Goal: Information Seeking & Learning: Learn about a topic

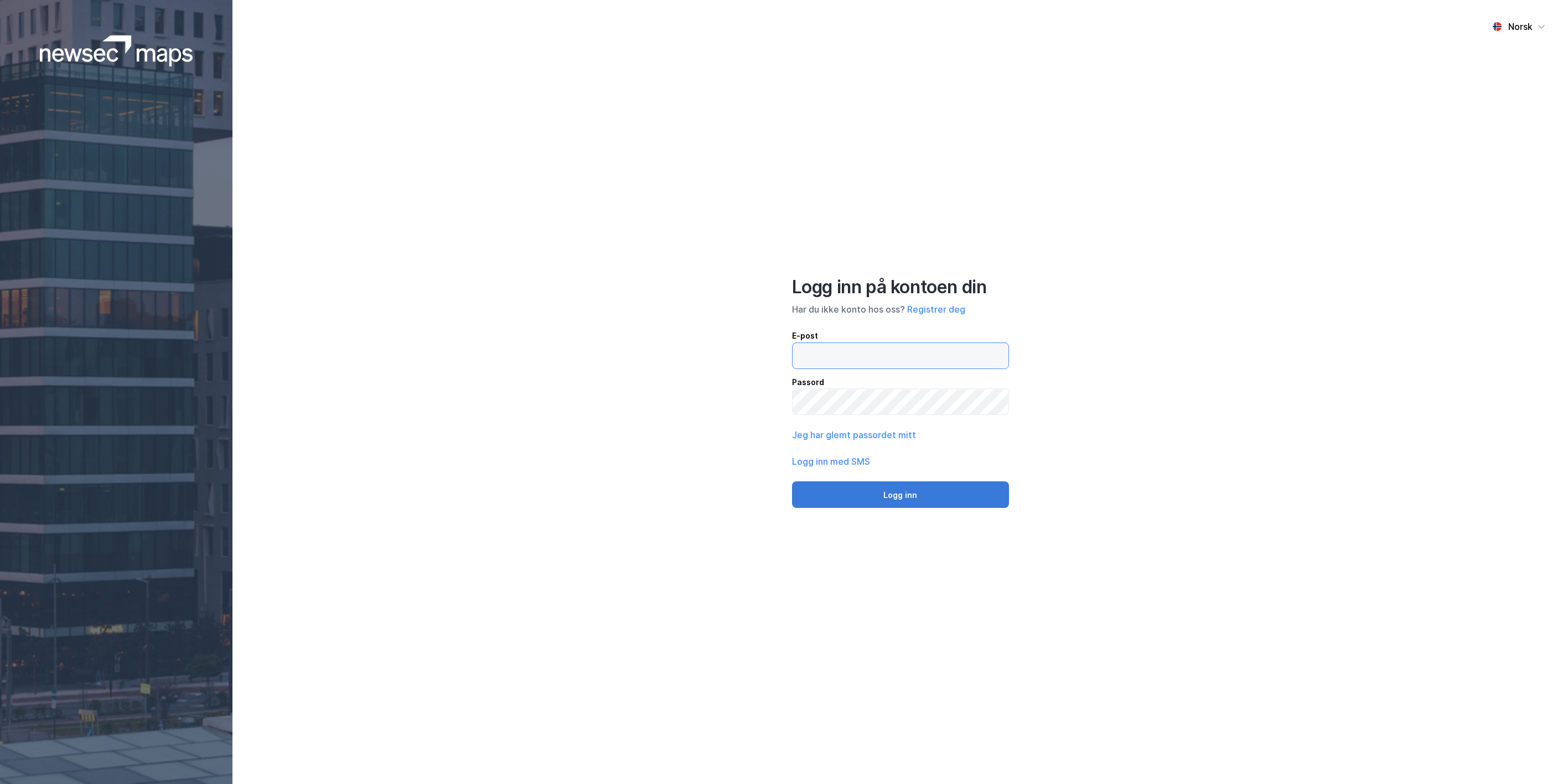
type input "[PERSON_NAME][EMAIL_ADDRESS][DOMAIN_NAME]"
click at [852, 497] on button "Logg inn" at bounding box center [901, 494] width 217 height 26
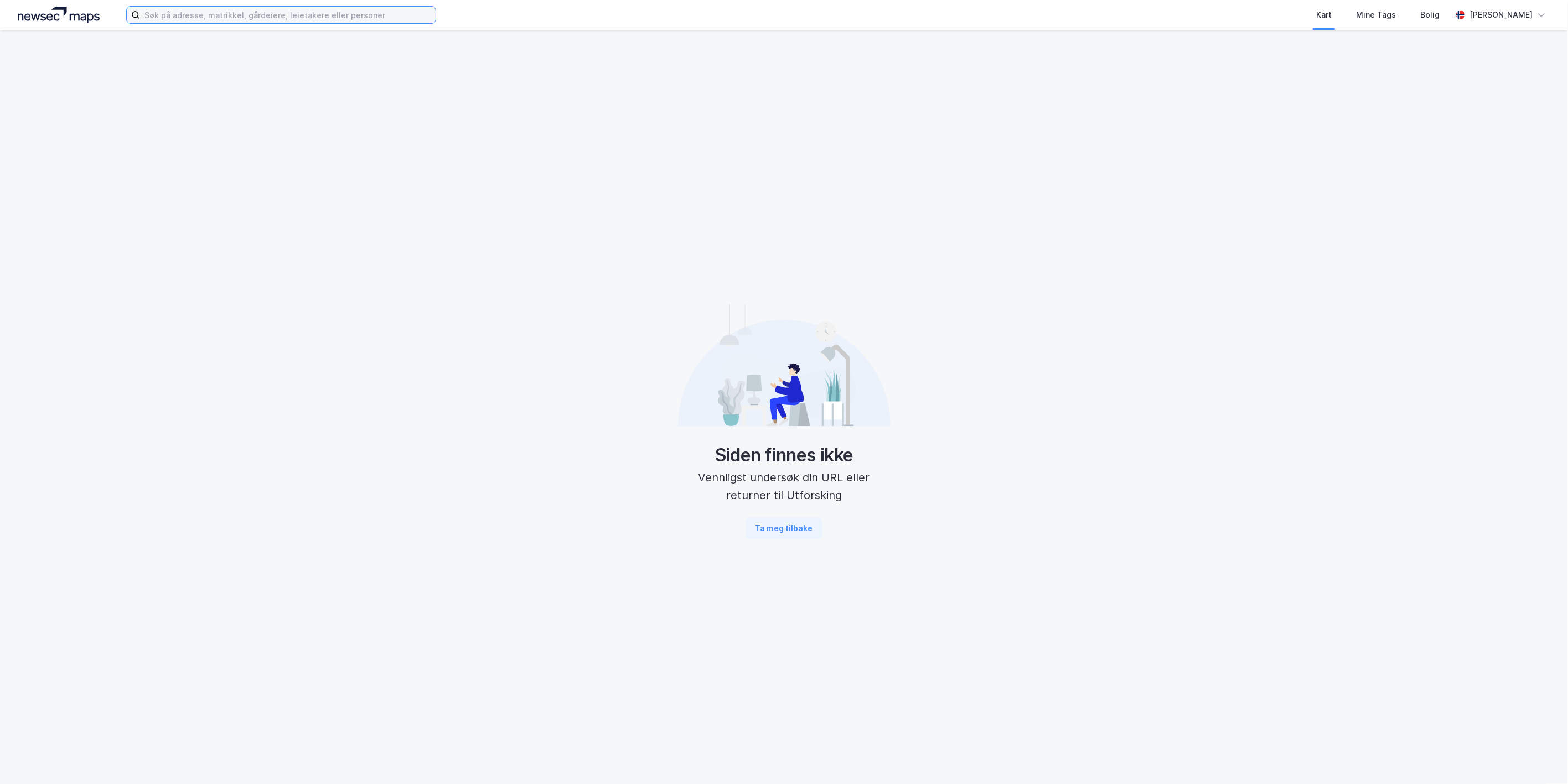
click at [165, 18] on input at bounding box center [288, 15] width 296 height 16
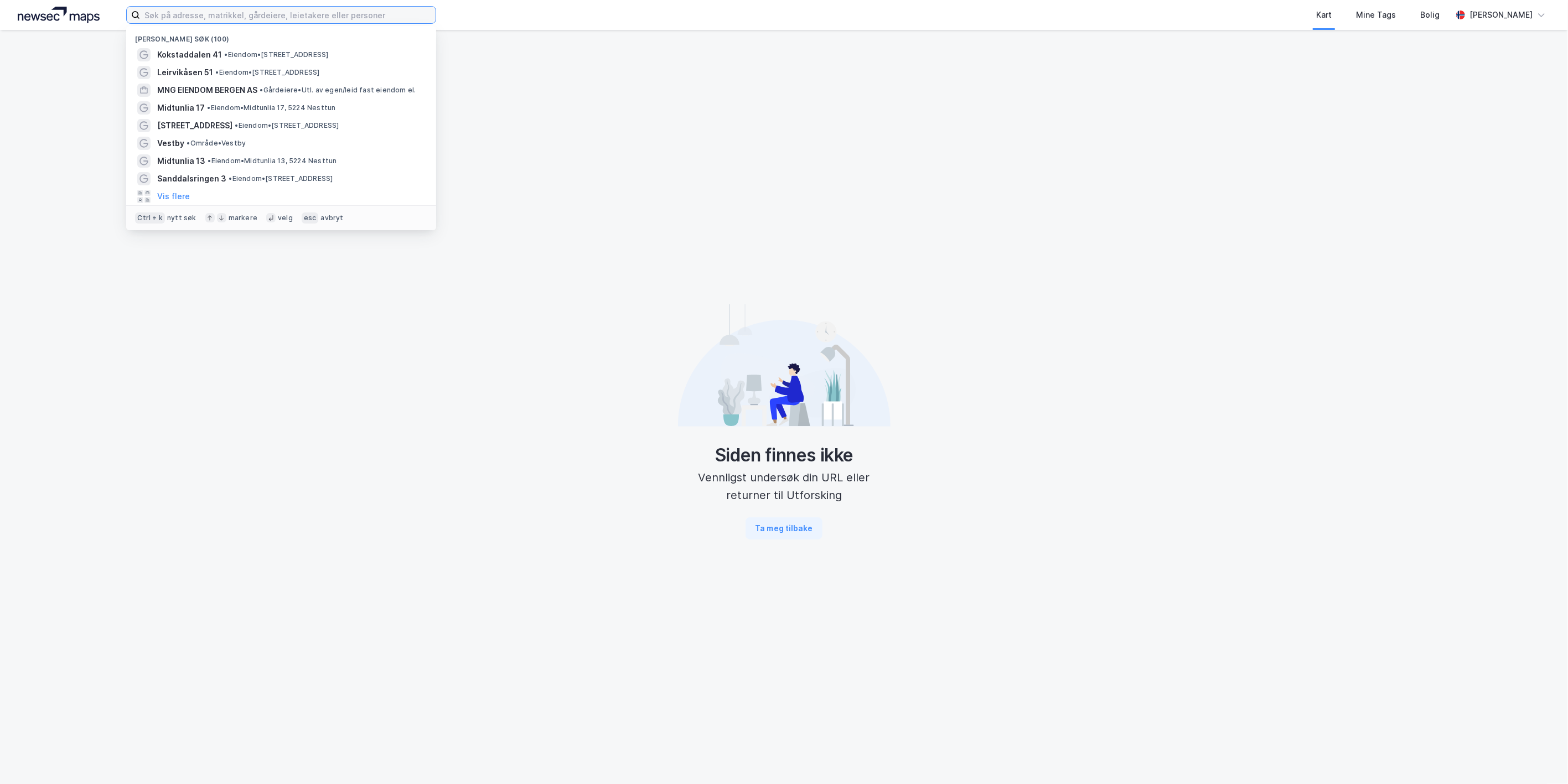
paste input "Fjellboveien [DATE]"
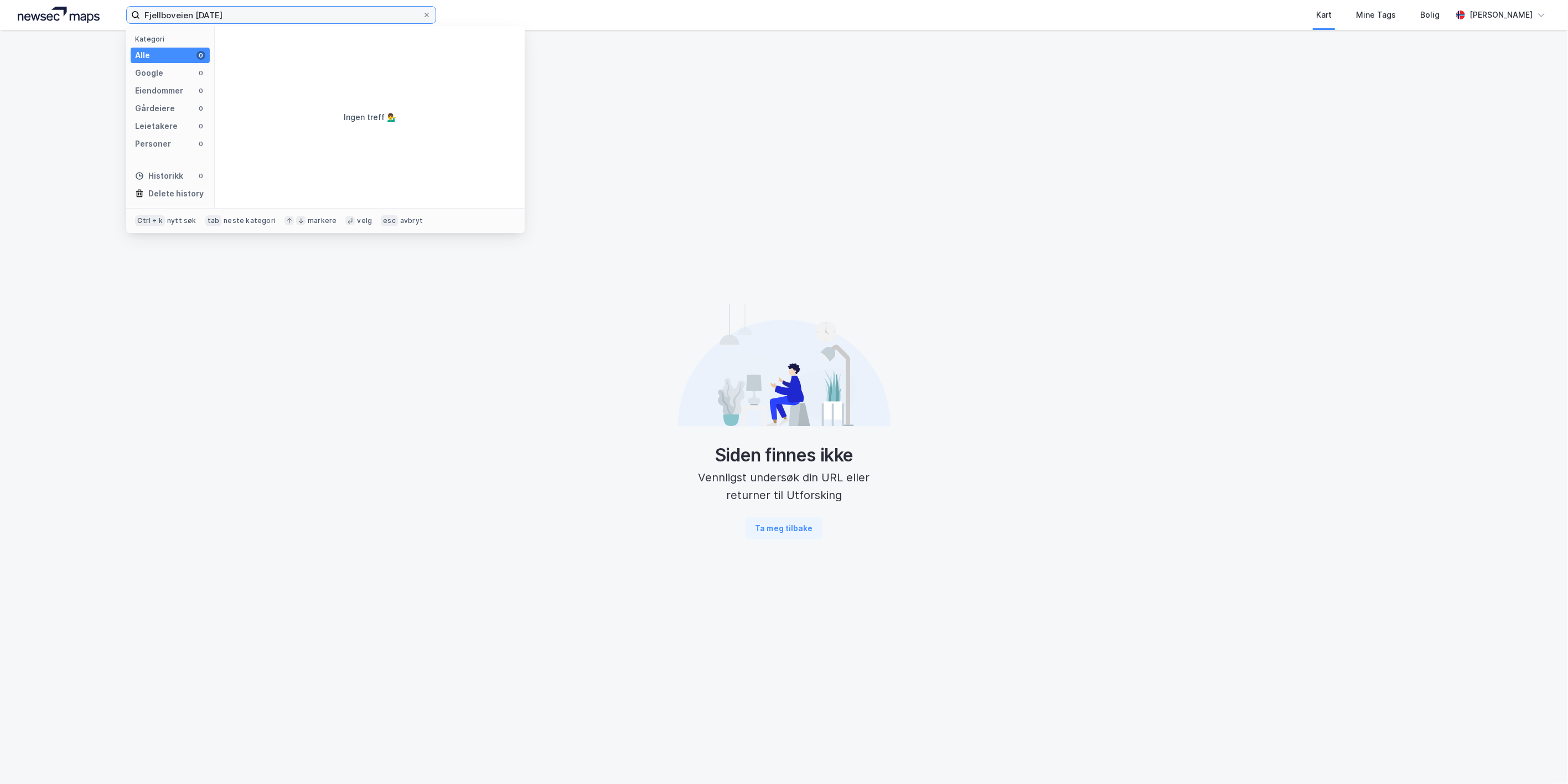
click at [261, 14] on input "Fjellboveien [DATE]" at bounding box center [281, 15] width 282 height 16
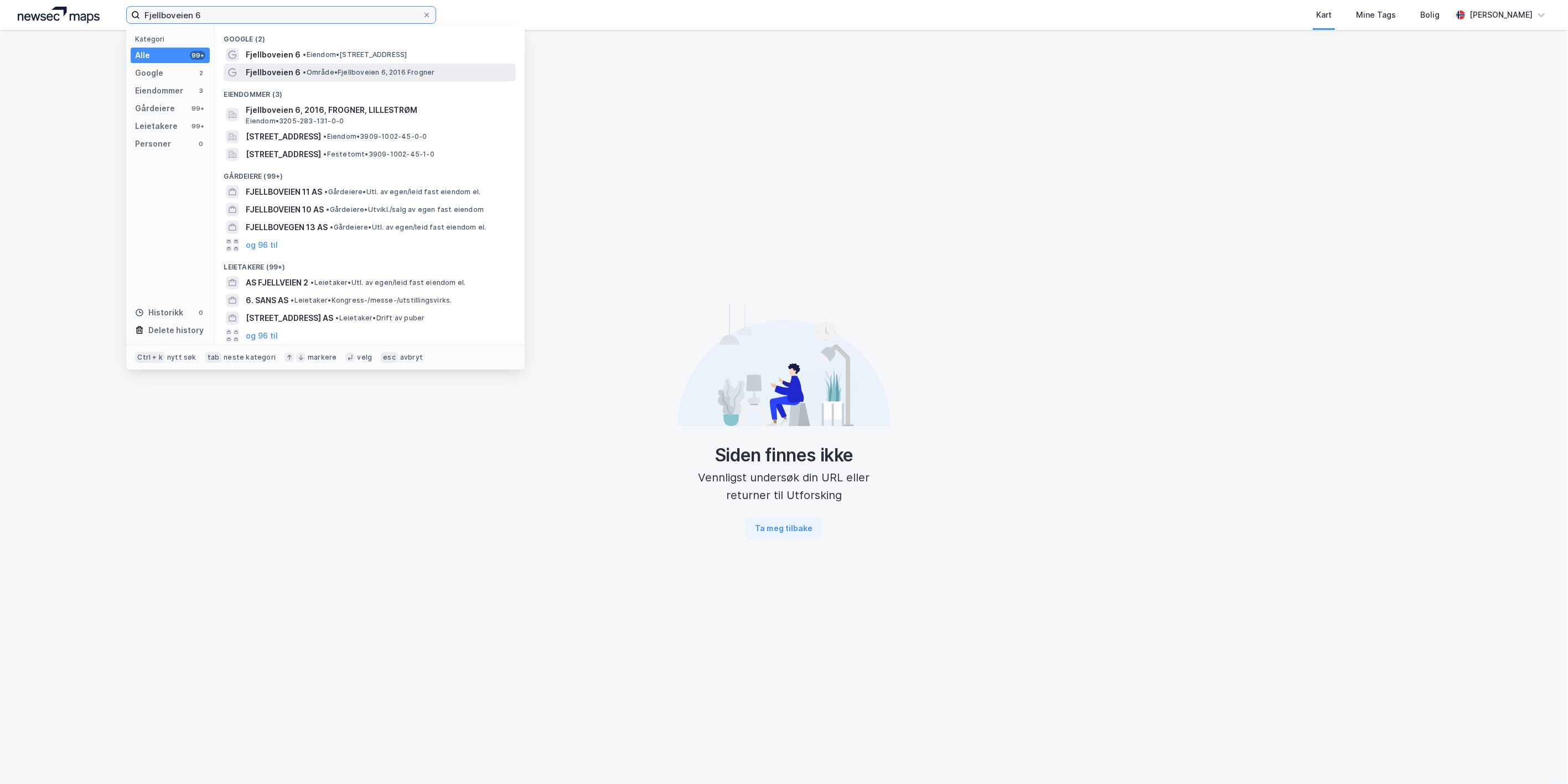
type input "Fjellboveien 6"
click at [254, 66] on span "Fjellboveien 6" at bounding box center [273, 72] width 55 height 13
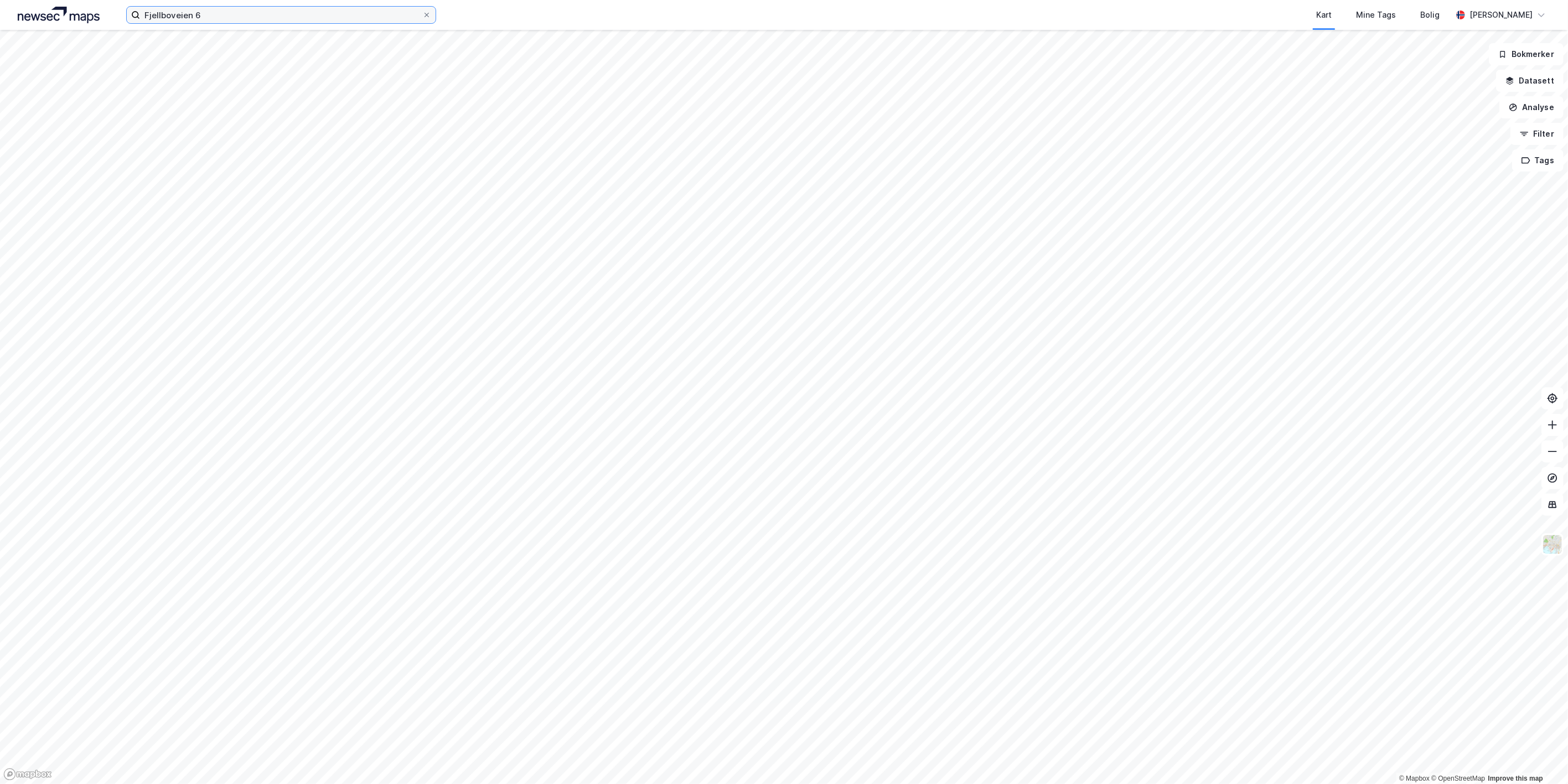
click at [273, 16] on input "Fjellboveien 6" at bounding box center [281, 15] width 282 height 16
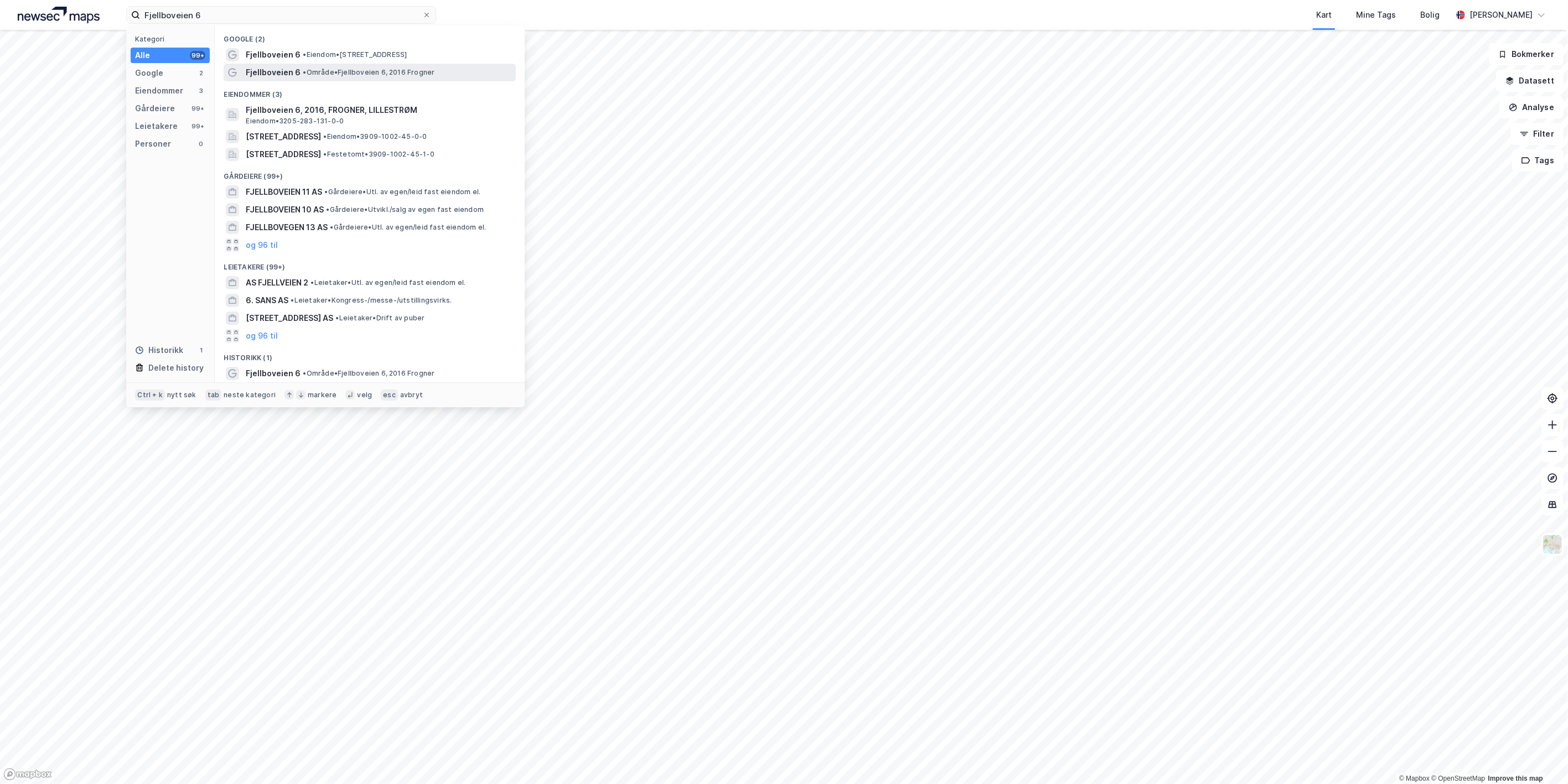
click at [257, 68] on span "Fjellboveien 6" at bounding box center [273, 72] width 55 height 13
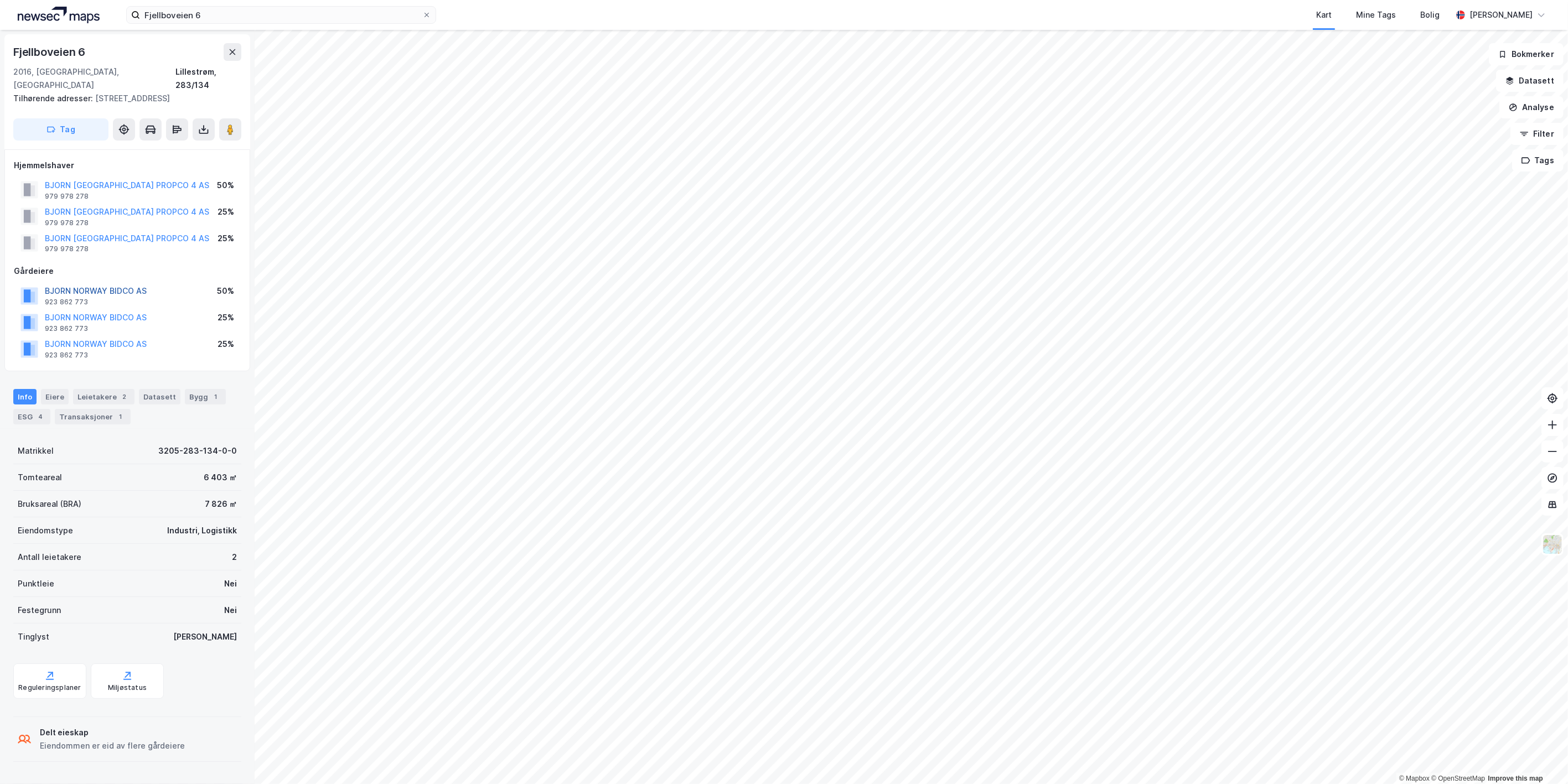
click at [0, 0] on button "BJORN NORWAY BIDCO AS" at bounding box center [0, 0] width 0 height 0
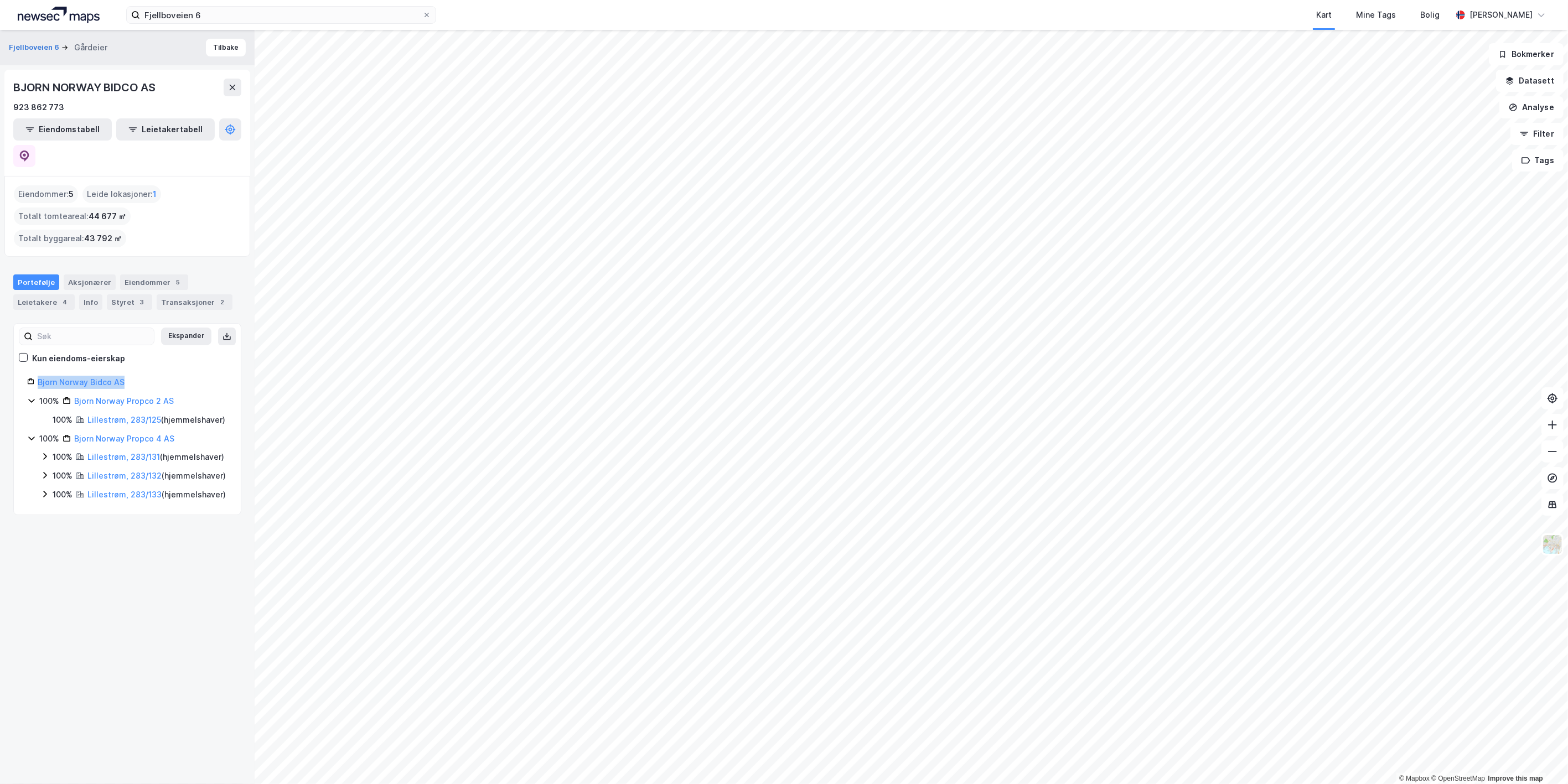
drag, startPoint x: 132, startPoint y: 333, endPoint x: 55, endPoint y: 324, distance: 77.5
click at [55, 337] on div "Ekspander Kun eiendoms-eierskap Bjorn [GEOGRAPHIC_DATA] Bidco AS 100% Bjorn [GE…" at bounding box center [127, 419] width 201 height 165
copy link "Bjorn Norway Bidco AS"
